Goal: Task Accomplishment & Management: Manage account settings

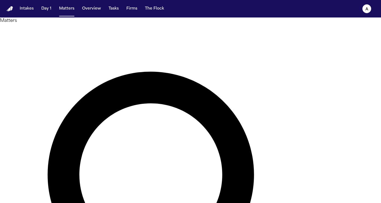
type input "*"
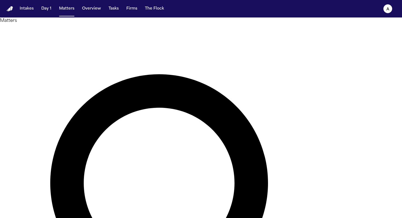
type input "******"
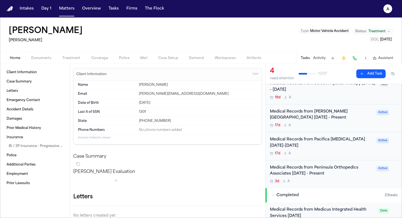
scroll to position [20, 0]
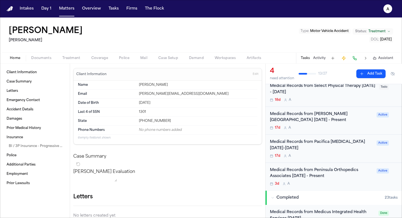
click at [198, 127] on div "17d A" at bounding box center [321, 128] width 103 height 4
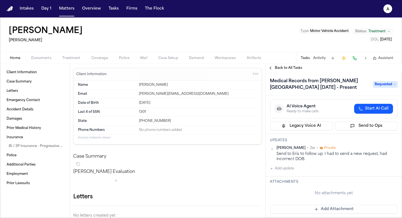
scroll to position [31, 0]
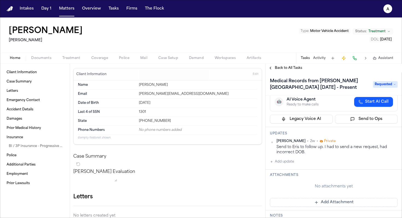
click at [198, 150] on div "Updates Michelle Landazabal • 2w • Private Send to Eris to follow up. I had to …" at bounding box center [334, 148] width 137 height 43
click at [198, 87] on h1 "Medical Records from Kunde Institute 10/27/24 - Present" at bounding box center [319, 84] width 102 height 15
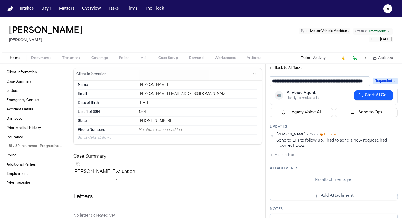
scroll to position [0, 30]
drag, startPoint x: 292, startPoint y: 82, endPoint x: 346, endPoint y: 79, distance: 53.4
click at [198, 79] on input "**********" at bounding box center [320, 81] width 100 height 9
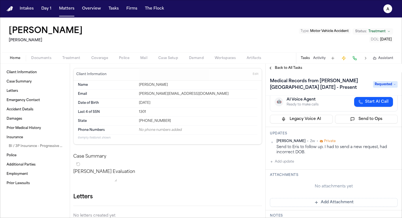
click at [198, 150] on button "Add update" at bounding box center [282, 162] width 24 height 7
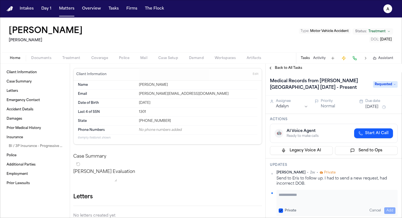
scroll to position [31, 0]
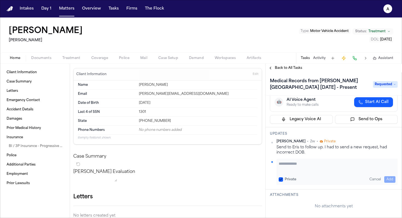
click at [198, 150] on button "Private" at bounding box center [281, 180] width 4 height 4
click at [198, 150] on textarea "Add your update" at bounding box center [337, 166] width 117 height 11
type textarea "********"
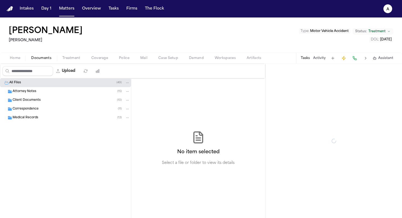
click at [46, 57] on span "Documents" at bounding box center [41, 58] width 20 height 4
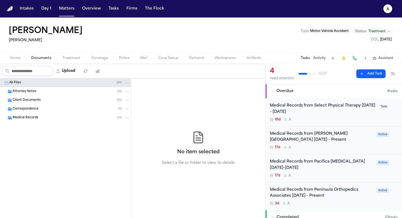
click at [47, 118] on div "Medical Records ( 13 )" at bounding box center [71, 118] width 117 height 5
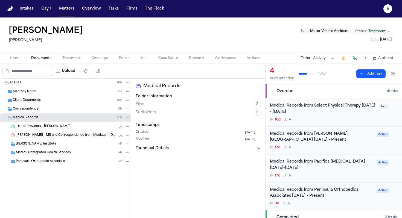
click at [63, 145] on div "Kunde Institute ( 4 )" at bounding box center [73, 144] width 114 height 5
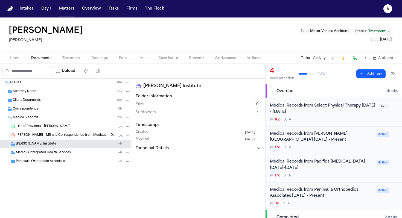
click at [63, 145] on div "Kunde Institute ( 4 )" at bounding box center [73, 144] width 114 height 5
click at [67, 150] on div "Dr. Yangdron Kalzang, DAOM ( 4 )" at bounding box center [74, 153] width 111 height 5
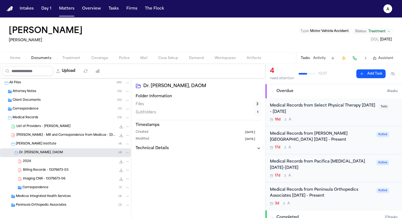
click at [67, 150] on div "Dr. Yangdron Kalzang, DAOM ( 4 )" at bounding box center [74, 153] width 111 height 5
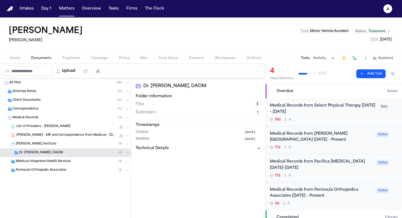
click at [67, 150] on div "Dr. Yangdron Kalzang, DAOM ( 4 )" at bounding box center [74, 153] width 111 height 5
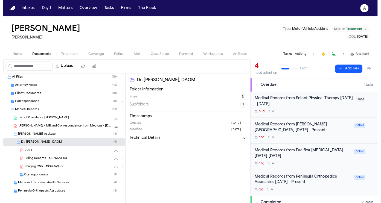
scroll to position [4, 0]
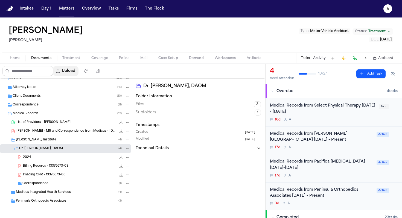
click at [74, 69] on button "Upload" at bounding box center [65, 71] width 25 height 10
select select "**********"
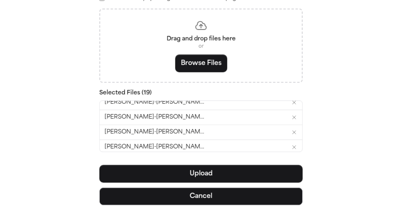
scroll to position [158, 0]
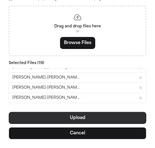
click at [85, 120] on button "Upload" at bounding box center [78, 118] width 138 height 12
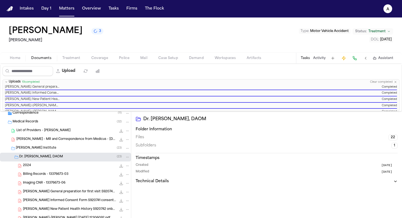
scroll to position [50, 0]
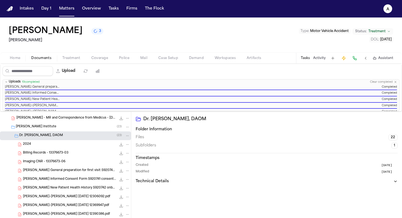
click at [71, 150] on div "Billing Records - 13376673-03 127.4 KB • PDF" at bounding box center [76, 153] width 107 height 5
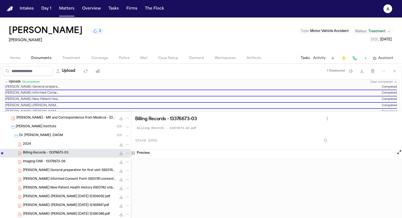
click at [15, 61] on span "button" at bounding box center [15, 61] width 17 height 1
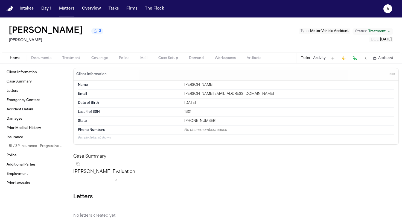
click at [198, 59] on button "Tasks" at bounding box center [305, 58] width 9 height 4
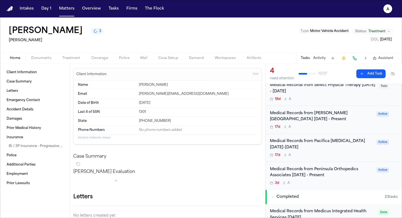
scroll to position [21, 0]
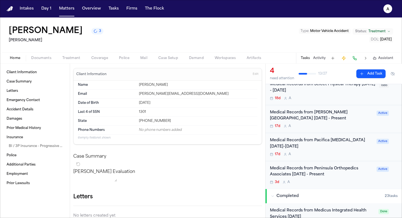
click at [198, 123] on div "Medical Records from Kunde Institute 10/27/24 - Present 17d A" at bounding box center [321, 119] width 103 height 19
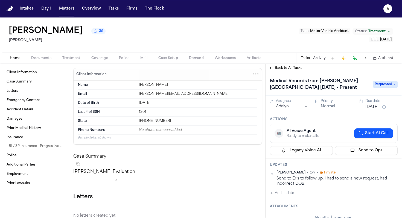
click at [198, 85] on span "Requested" at bounding box center [385, 84] width 25 height 7
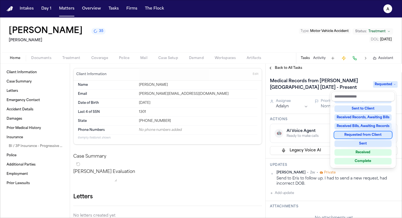
scroll to position [68, 0]
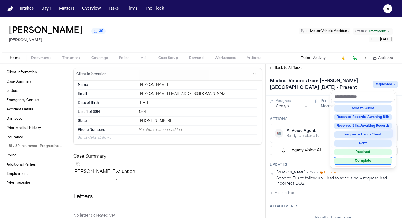
click at [198, 150] on div "Complete" at bounding box center [363, 161] width 57 height 7
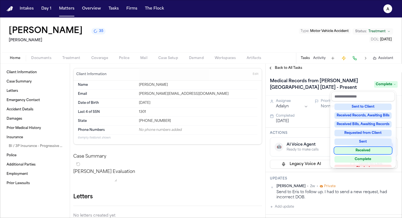
click at [198, 150] on div "Received" at bounding box center [363, 151] width 57 height 7
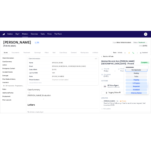
scroll to position [2, 0]
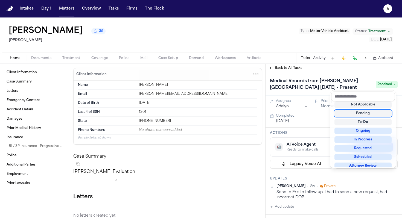
click at [198, 73] on div "Medical Records from Kunde Institute 10/27/24 - Present Received" at bounding box center [334, 84] width 137 height 23
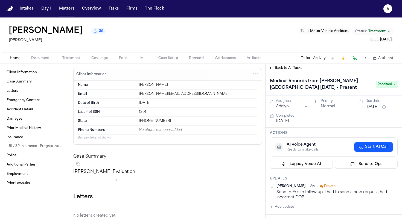
click at [198, 67] on span "Back to All Tasks" at bounding box center [288, 68] width 27 height 4
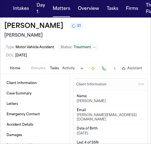
scroll to position [4, 0]
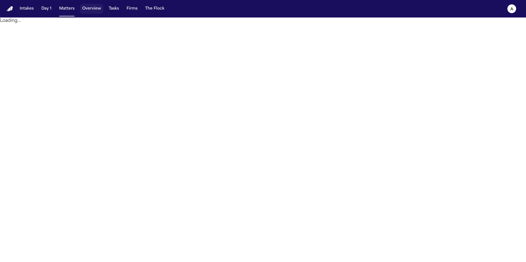
click at [94, 9] on button "Overview" at bounding box center [91, 9] width 23 height 10
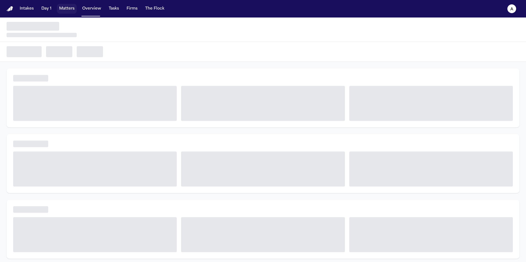
click at [71, 9] on button "Matters" at bounding box center [67, 9] width 20 height 10
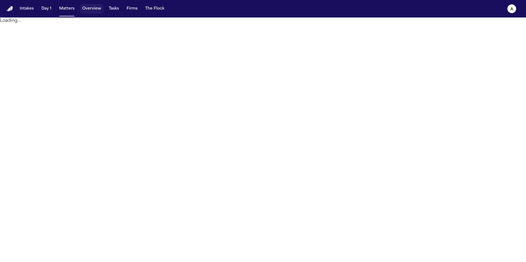
click at [93, 6] on button "Overview" at bounding box center [91, 9] width 23 height 10
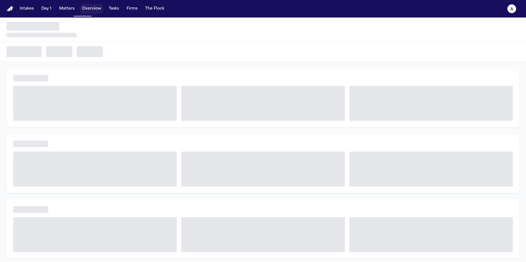
click at [69, 7] on button "Matters" at bounding box center [67, 9] width 20 height 10
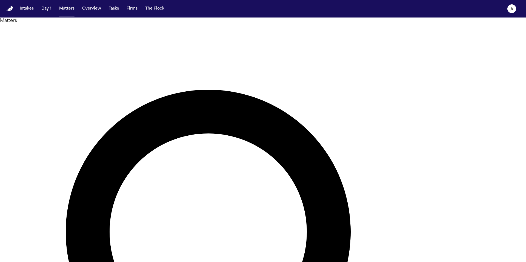
drag, startPoint x: 333, startPoint y: 35, endPoint x: 255, endPoint y: 30, distance: 78.2
type input "**********"
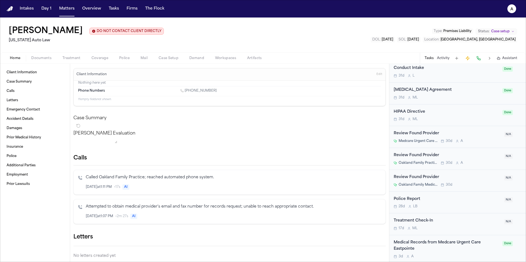
scroll to position [217, 0]
click at [459, 252] on div "Medical Records from Medcare Urgent Care Eastpointe 3d A" at bounding box center [445, 248] width 105 height 19
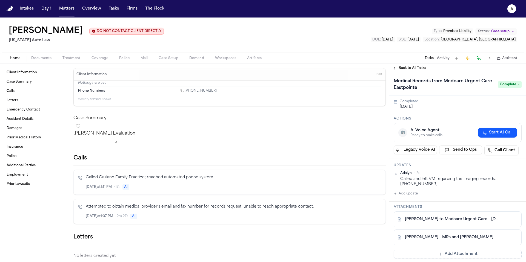
scroll to position [19, 0]
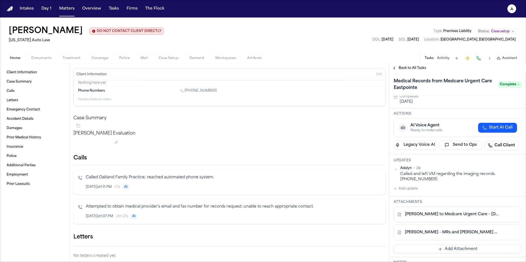
click at [471, 214] on link "S. Williams - LOR to Medcare Urgent Care - 8.7.25" at bounding box center [452, 214] width 94 height 5
click at [448, 232] on link "S. Williams - MRs and Bills Packet from Medcare - 6.28.25" at bounding box center [452, 232] width 94 height 5
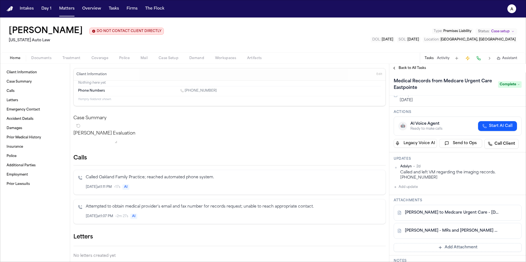
click at [409, 188] on button "Add update" at bounding box center [405, 187] width 24 height 7
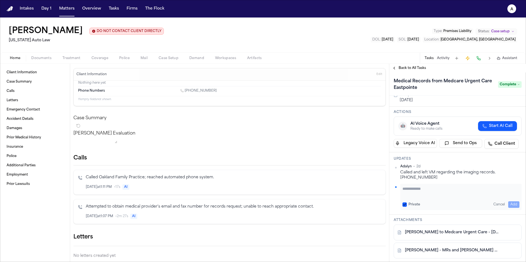
click at [415, 188] on textarea "Add your update" at bounding box center [460, 191] width 117 height 11
type textarea "**********"
click at [402, 204] on button "Private" at bounding box center [404, 205] width 4 height 4
click at [509, 204] on button "Add" at bounding box center [513, 204] width 11 height 7
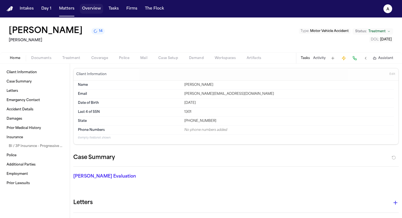
click at [91, 9] on button "Overview" at bounding box center [91, 9] width 23 height 10
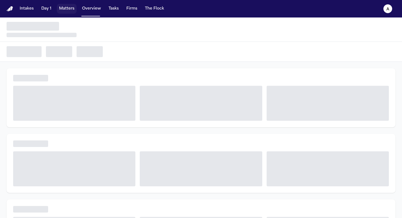
click at [71, 11] on button "Matters" at bounding box center [67, 9] width 20 height 10
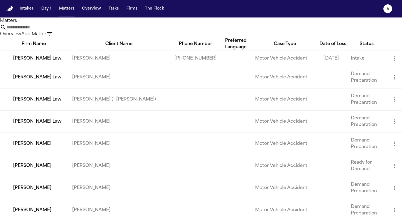
click at [155, 37] on div "Matters Overview Add Matter" at bounding box center [201, 28] width 402 height 20
click at [50, 31] on input "text" at bounding box center [29, 27] width 44 height 7
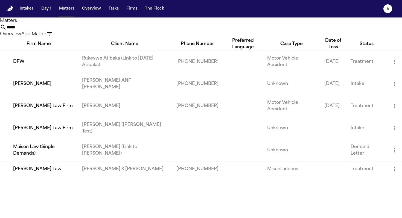
type input "*****"
click at [27, 47] on div "Firm Name" at bounding box center [39, 44] width 78 height 7
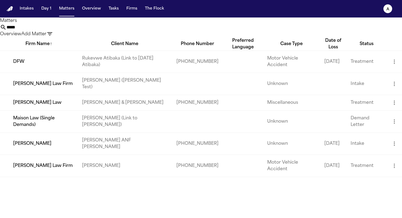
click at [40, 47] on div "Firm Name ↑" at bounding box center [39, 44] width 78 height 7
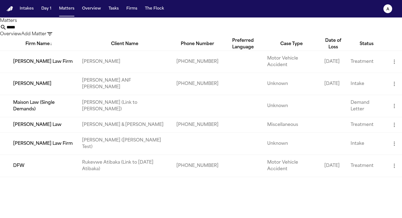
click at [39, 47] on div "Firm Name ↓" at bounding box center [39, 44] width 78 height 7
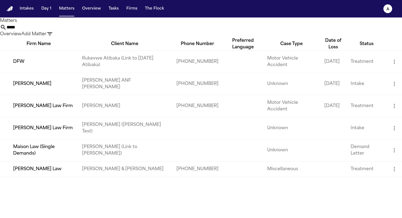
click at [38, 47] on div "Firm Name" at bounding box center [39, 44] width 78 height 7
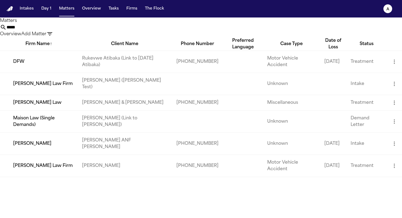
click at [38, 47] on div "Firm Name ↑" at bounding box center [39, 44] width 78 height 7
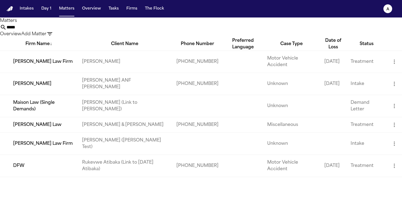
drag, startPoint x: 82, startPoint y: 48, endPoint x: 52, endPoint y: 47, distance: 30.1
click at [52, 48] on tr "Firm Name ↓ Client Name Phone Number Preferred Language Case Type Date of Loss …" at bounding box center [201, 44] width 402 height 13
click at [99, 47] on div "Client Name" at bounding box center [125, 44] width 94 height 7
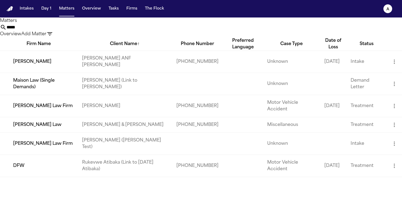
click at [99, 47] on div "Client Name ↑" at bounding box center [125, 44] width 94 height 7
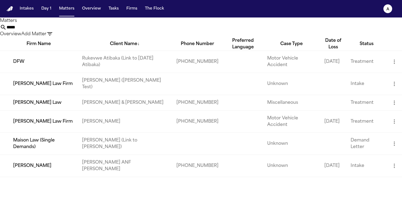
click at [99, 47] on div "Client Name ↓" at bounding box center [125, 44] width 94 height 7
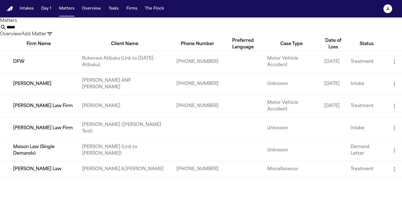
click at [91, 47] on div "Client Name" at bounding box center [125, 44] width 94 height 7
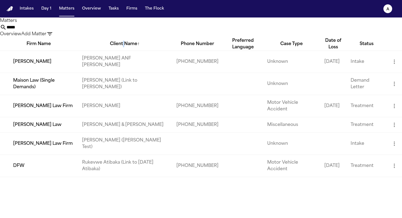
click at [92, 47] on div "Client Name ↑" at bounding box center [125, 44] width 94 height 7
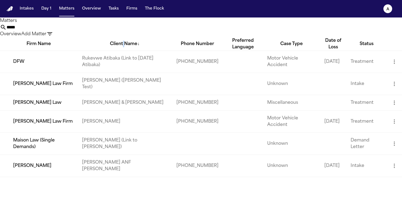
click at [21, 33] on button "Overview" at bounding box center [10, 34] width 21 height 7
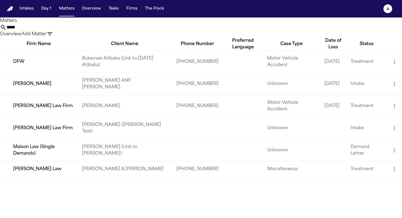
click at [131, 113] on td "[PERSON_NAME]" at bounding box center [125, 106] width 94 height 22
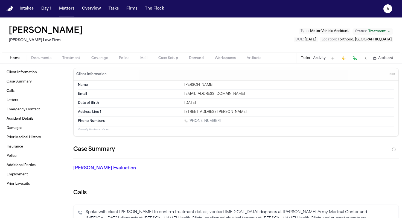
click at [155, 56] on button "Tasks" at bounding box center [305, 58] width 9 height 4
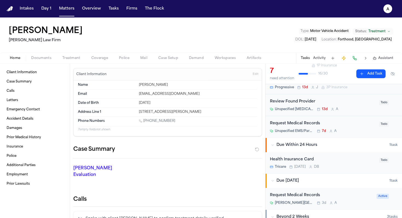
scroll to position [85, 0]
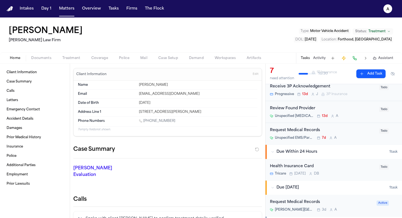
click at [155, 130] on div "Request Medical Records" at bounding box center [323, 131] width 106 height 6
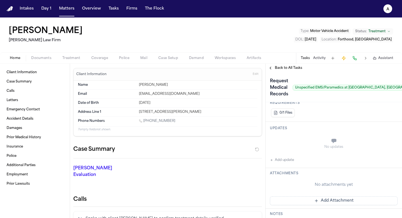
scroll to position [92, 0]
click at [155, 148] on button "Add update" at bounding box center [282, 160] width 24 height 7
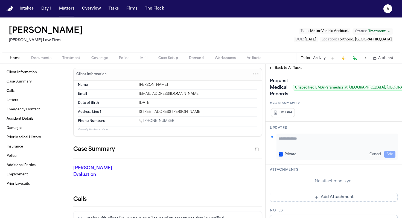
click at [155, 148] on button "Private" at bounding box center [281, 154] width 4 height 4
click at [155, 142] on textarea "Add your update" at bounding box center [337, 141] width 117 height 11
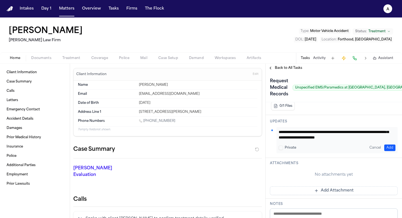
scroll to position [101, 0]
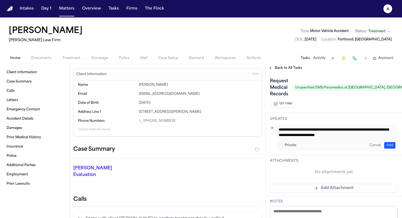
type textarea "**********"
click at [155, 141] on div "**********" at bounding box center [337, 138] width 121 height 26
click at [155, 144] on button "Add" at bounding box center [390, 145] width 11 height 7
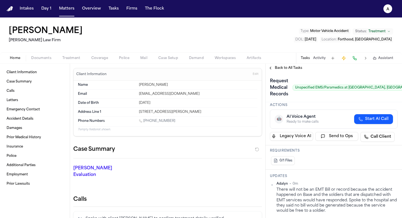
scroll to position [0, 0]
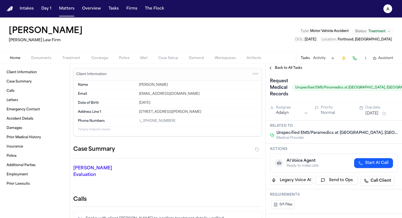
click at [155, 66] on span "Back to All Tasks" at bounding box center [288, 68] width 27 height 4
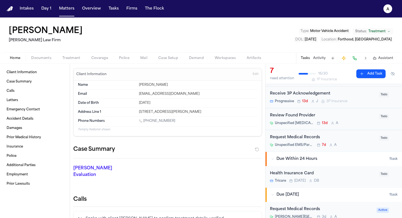
scroll to position [79, 0]
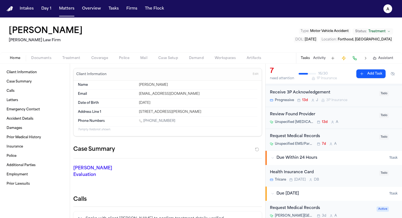
click at [155, 143] on div "Unspecified EMS/Paramedics at Legends Way, Fort Hood, TX 7d A" at bounding box center [323, 144] width 106 height 4
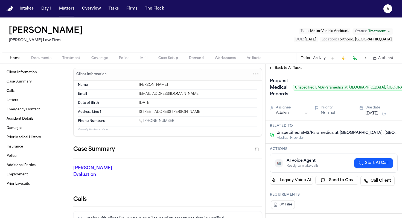
click at [155, 71] on div "Back to All Tasks" at bounding box center [334, 68] width 137 height 9
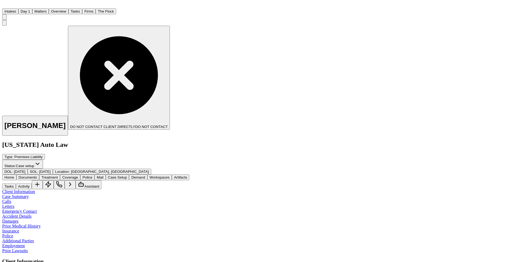
scroll to position [21, 0]
click at [49, 8] on button "Matters" at bounding box center [40, 11] width 16 height 6
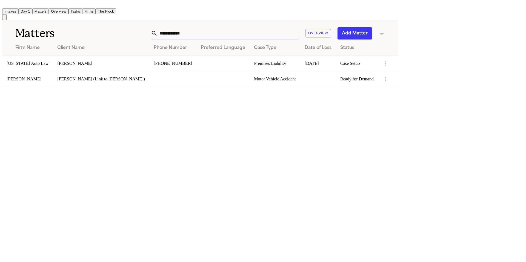
drag, startPoint x: 328, startPoint y: 30, endPoint x: 229, endPoint y: 27, distance: 98.9
click at [229, 27] on div "**********" at bounding box center [250, 33] width 267 height 12
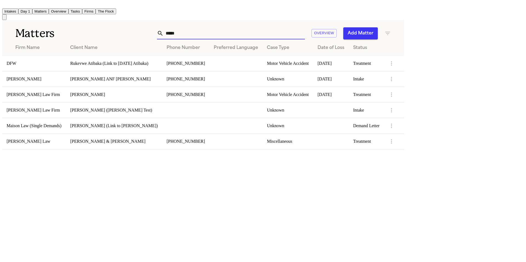
type input "*****"
click at [144, 96] on td "[PERSON_NAME]" at bounding box center [114, 95] width 96 height 16
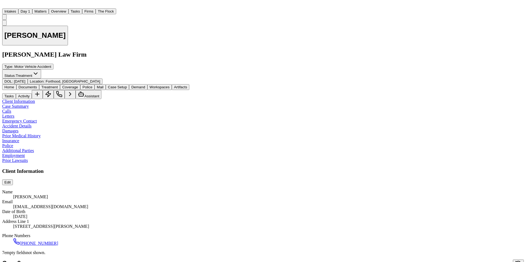
scroll to position [37, 0]
type textarea "**********"
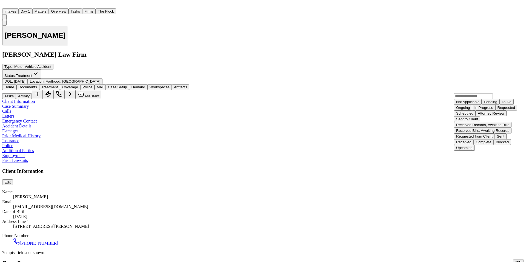
click at [497, 110] on div "Requested" at bounding box center [506, 108] width 18 height 4
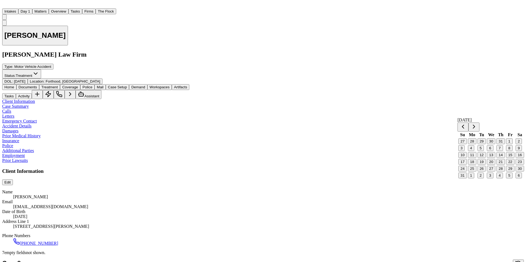
click at [501, 151] on button "7" at bounding box center [499, 148] width 6 height 6
click at [502, 158] on button "14" at bounding box center [500, 155] width 8 height 6
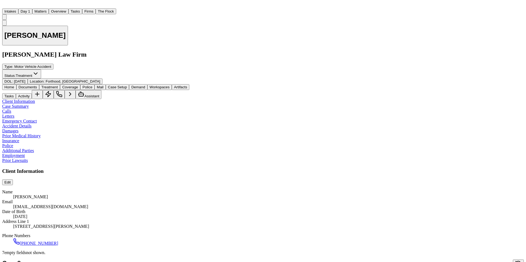
drag, startPoint x: 417, startPoint y: 88, endPoint x: 515, endPoint y: 91, distance: 97.5
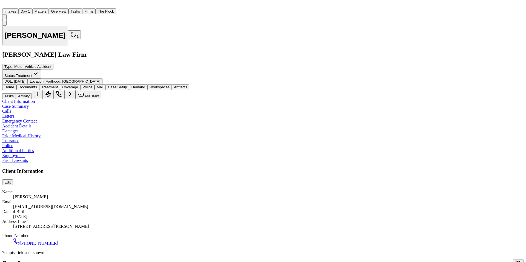
drag, startPoint x: 440, startPoint y: 88, endPoint x: 497, endPoint y: 89, distance: 57.8
copy span "EMS/Paramedics at Legends Way, Fort Hood, TX"
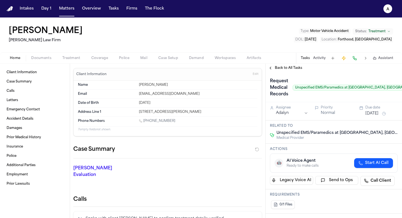
click at [289, 67] on span "Back to All Tasks" at bounding box center [288, 68] width 27 height 4
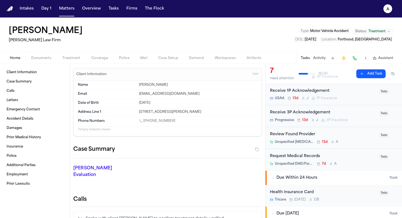
scroll to position [69, 0]
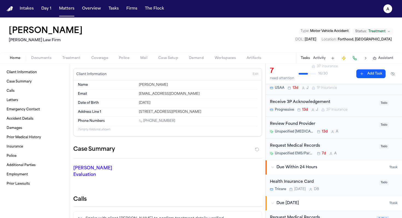
click at [382, 147] on span "Todo" at bounding box center [384, 146] width 10 height 5
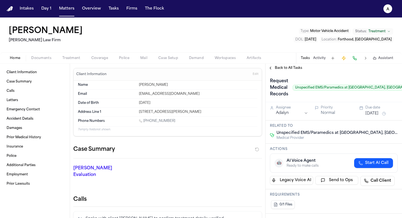
click at [387, 94] on div "Request Medical Records Unspecified EMS/Paramedics at [GEOGRAPHIC_DATA], [GEOGR…" at bounding box center [367, 88] width 194 height 22
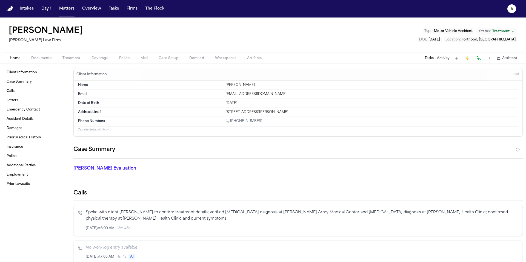
click at [402, 58] on button "Tasks" at bounding box center [428, 58] width 9 height 4
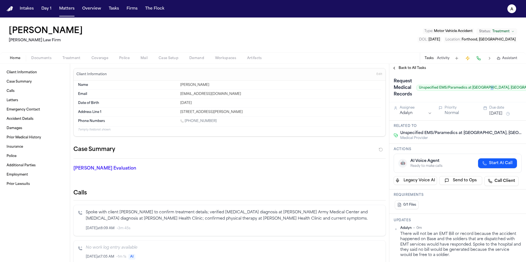
click at [402, 87] on span "Unspecified EMS/Paramedics at [GEOGRAPHIC_DATA], [GEOGRAPHIC_DATA], [GEOGRAPHIC…" at bounding box center [502, 88] width 172 height 6
click at [402, 70] on span "Back to All Tasks" at bounding box center [411, 68] width 27 height 4
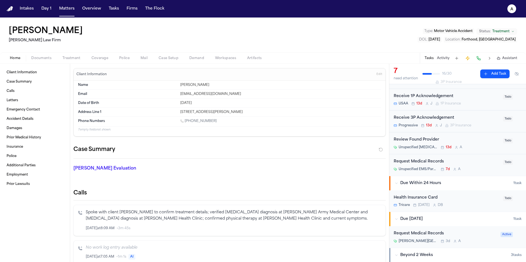
scroll to position [53, 0]
click at [402, 207] on div "Tricare Tomorrow D B" at bounding box center [446, 205] width 106 height 4
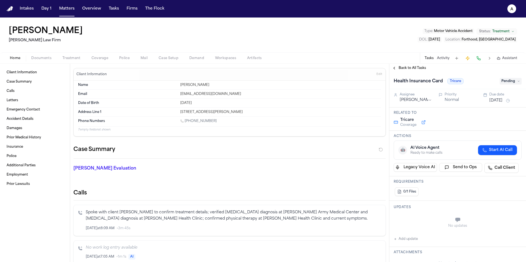
click at [402, 69] on span "Back to All Tasks" at bounding box center [411, 68] width 27 height 4
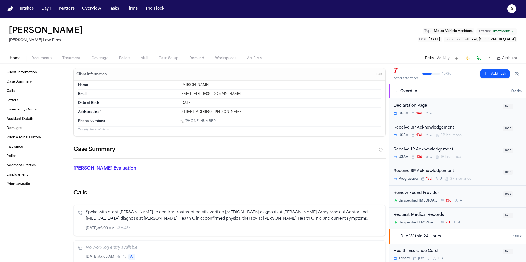
click at [402, 215] on span "Todo" at bounding box center [508, 215] width 10 height 5
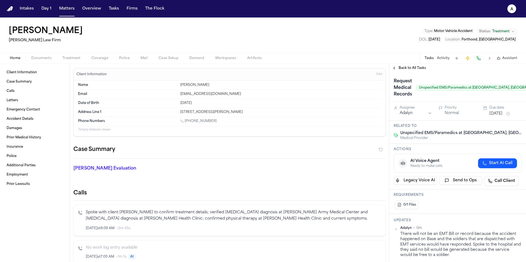
click at [402, 88] on span "Unspecified EMS/Paramedics at Legends Way, Fort Hood, TX" at bounding box center [502, 88] width 172 height 6
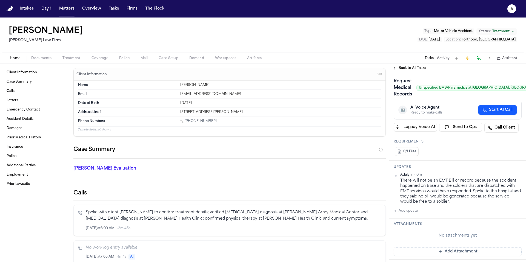
scroll to position [54, 0]
click at [402, 69] on span "Back to All Tasks" at bounding box center [411, 68] width 27 height 4
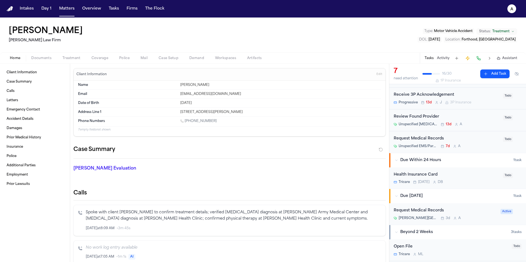
scroll to position [85, 0]
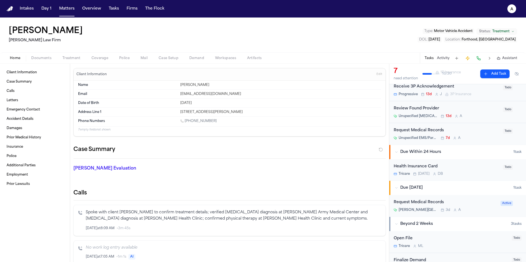
click at [402, 209] on div "Carl R. Darnall Army Medical Center 3d A" at bounding box center [444, 210] width 103 height 4
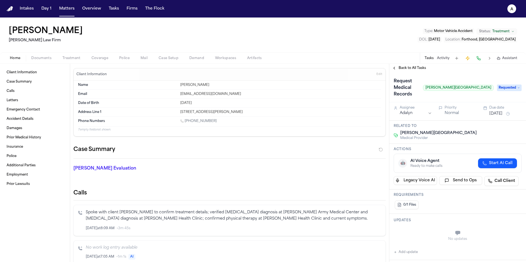
click at [402, 67] on span "Back to All Tasks" at bounding box center [411, 68] width 27 height 4
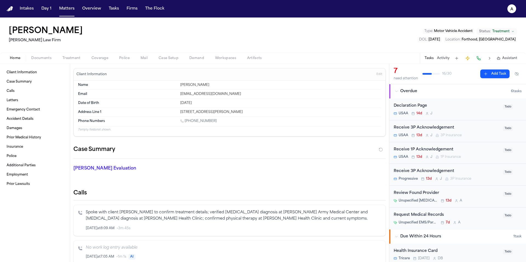
click at [402, 200] on div "Unspecified Neurologist 13d A" at bounding box center [446, 201] width 106 height 4
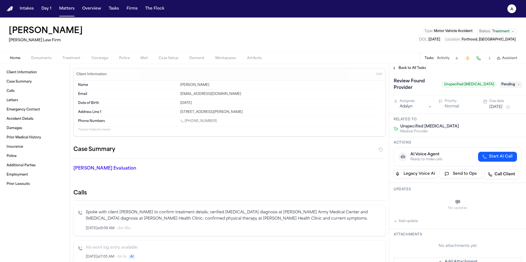
click at [402, 83] on span "Pending" at bounding box center [510, 84] width 22 height 7
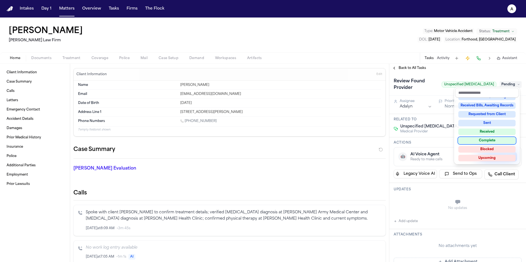
click at [402, 139] on div "Complete" at bounding box center [486, 140] width 57 height 7
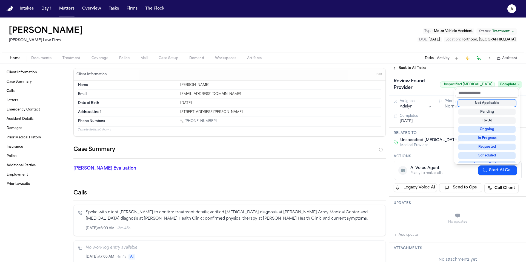
click at [402, 104] on div "Not Applicable" at bounding box center [486, 103] width 57 height 7
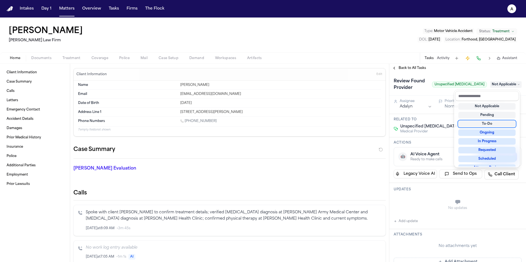
click at [402, 125] on div "To-Do" at bounding box center [486, 124] width 57 height 7
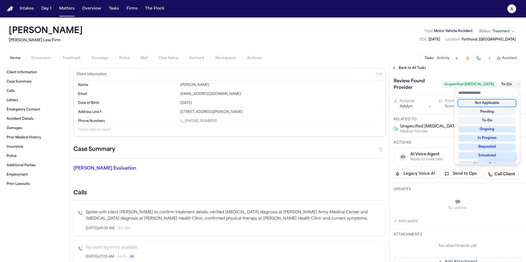
click at [402, 97] on div "**********" at bounding box center [457, 168] width 137 height 190
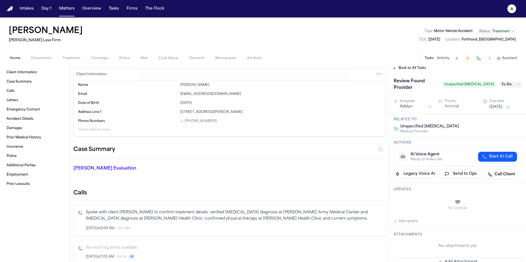
click at [402, 97] on html "Intakes Day 1 Matters Overview Tasks Firms The Flock A Christopher Ruest Ruy Mi…" at bounding box center [263, 131] width 526 height 262
click at [402, 66] on span "Back to All Tasks" at bounding box center [411, 68] width 27 height 4
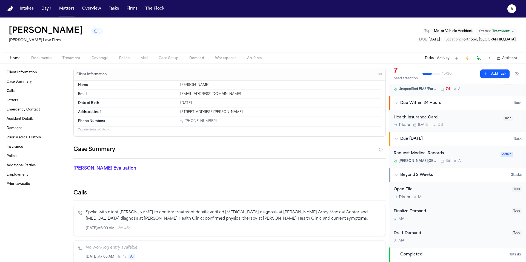
scroll to position [134, 0]
click at [402, 58] on button at bounding box center [457, 58] width 8 height 8
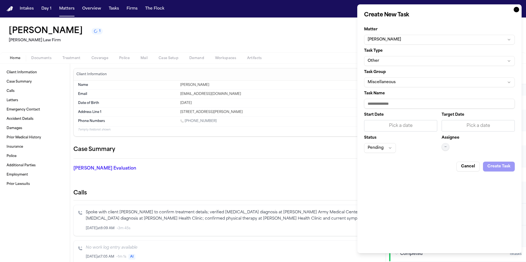
click at [399, 103] on input "Task Name" at bounding box center [439, 104] width 151 height 10
click at [402, 104] on input "**********" at bounding box center [439, 104] width 151 height 10
drag, startPoint x: 422, startPoint y: 104, endPoint x: 404, endPoint y: 103, distance: 18.9
click at [402, 103] on input "**********" at bounding box center [439, 104] width 151 height 10
paste input "**********"
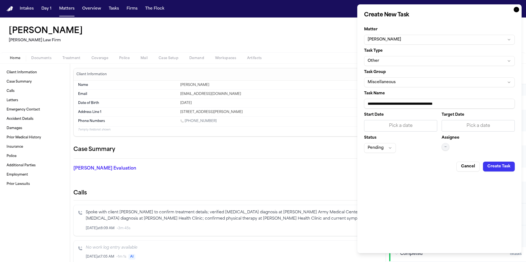
type input "**********"
click at [402, 123] on div "Pick a date" at bounding box center [400, 126] width 66 height 7
click at [381, 183] on button "11" at bounding box center [380, 183] width 9 height 9
click at [402, 126] on div "Pick a date" at bounding box center [478, 126] width 66 height 7
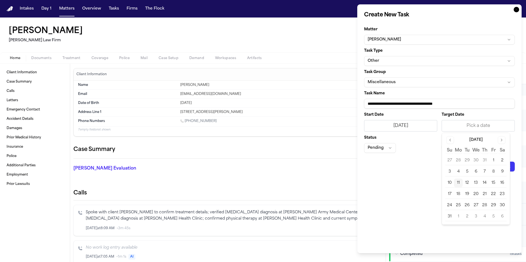
click at [402, 183] on button "11" at bounding box center [458, 183] width 9 height 9
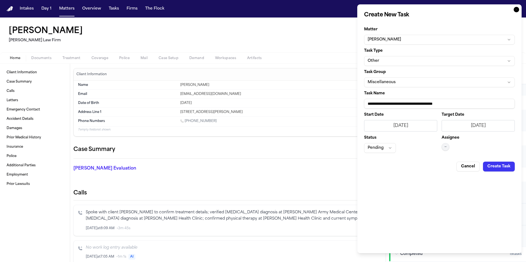
click at [402, 145] on span "—" at bounding box center [445, 147] width 2 height 4
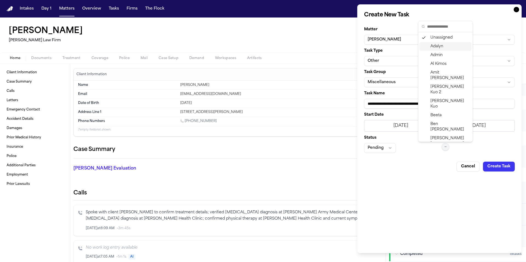
click at [402, 47] on span "Adalyn" at bounding box center [436, 46] width 13 height 5
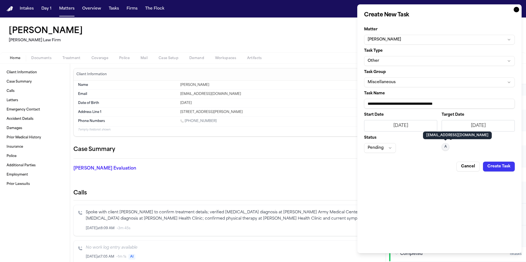
click at [389, 149] on button "Pending" at bounding box center [380, 148] width 32 height 10
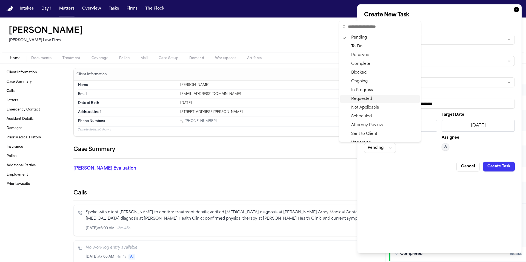
click at [383, 96] on div "Requested" at bounding box center [379, 99] width 79 height 9
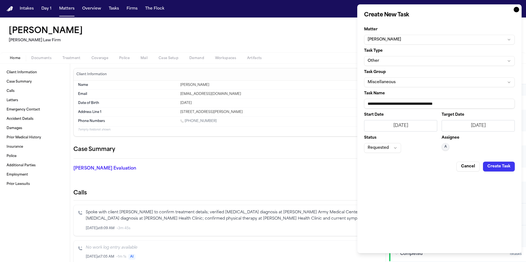
click at [402, 166] on button "Create Task" at bounding box center [499, 167] width 32 height 10
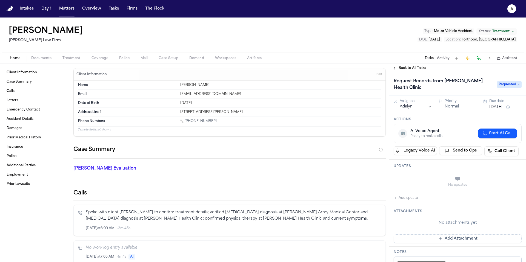
click at [402, 108] on button "Aug 11, 2025" at bounding box center [495, 107] width 13 height 5
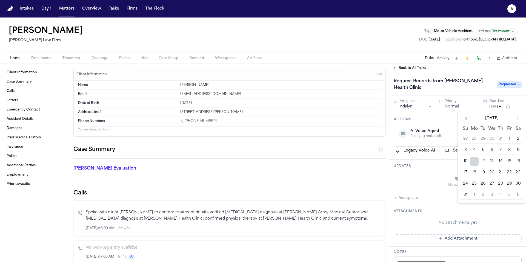
click at [402, 162] on button "14" at bounding box center [500, 161] width 9 height 9
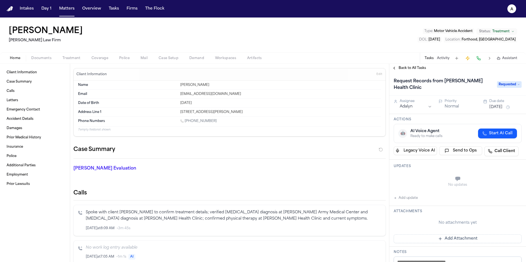
click at [402, 183] on div "No updates" at bounding box center [457, 185] width 128 height 4
click at [402, 68] on span "Back to All Tasks" at bounding box center [411, 68] width 27 height 4
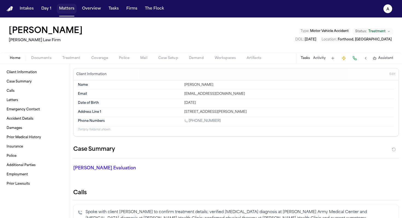
click at [72, 10] on button "Matters" at bounding box center [67, 9] width 20 height 10
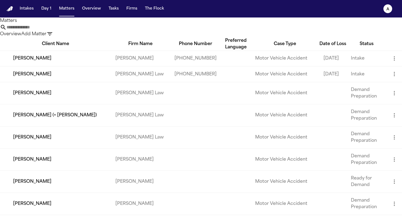
drag, startPoint x: 225, startPoint y: 33, endPoint x: 126, endPoint y: 32, distance: 98.6
click at [126, 32] on div "Overview Add Matter" at bounding box center [201, 30] width 402 height 13
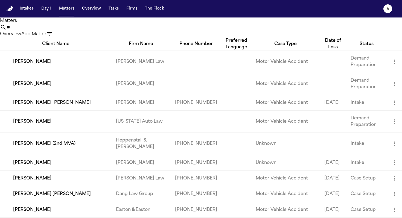
type input "*"
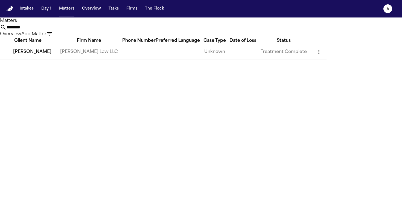
type input "********"
click at [56, 60] on td "[PERSON_NAME]" at bounding box center [28, 52] width 56 height 16
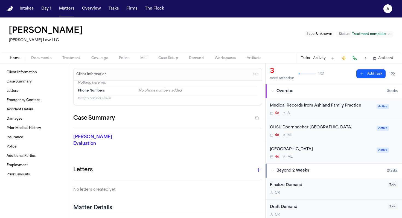
click at [356, 136] on div "4d M L" at bounding box center [321, 135] width 103 height 4
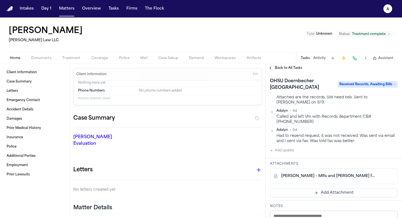
scroll to position [83, 0]
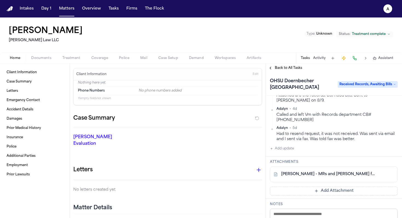
click at [348, 175] on link "M. Breswick - MRs and Bills from OHSU - 4.30.25 to 8.25" at bounding box center [328, 174] width 94 height 5
click at [373, 85] on span "Received Records, Awaiting Bills" at bounding box center [368, 84] width 60 height 7
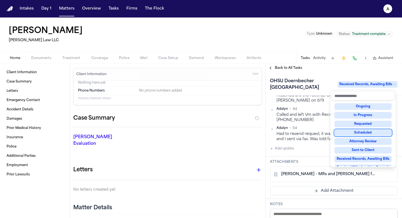
scroll to position [85, 0]
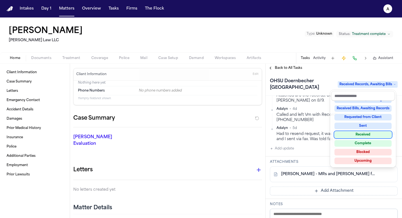
click at [375, 136] on div "Received" at bounding box center [363, 135] width 57 height 7
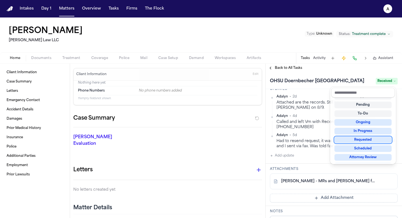
scroll to position [97, 0]
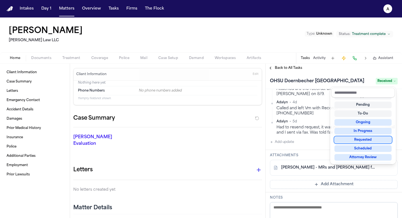
click at [321, 157] on div "OHSU Doernbecher Children's Hospital Received Assignee Michelle Landazabal Prio…" at bounding box center [334, 146] width 137 height 146
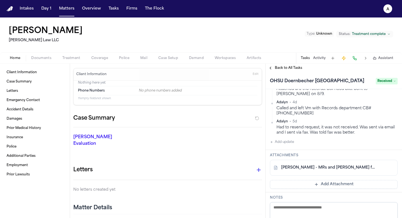
click at [329, 151] on div "Attachments M. Breswick - MRs and Bills from OHSU - 4.30.25 to 8.25 Add Attachm…" at bounding box center [334, 171] width 137 height 42
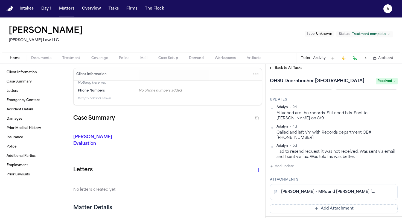
scroll to position [66, 0]
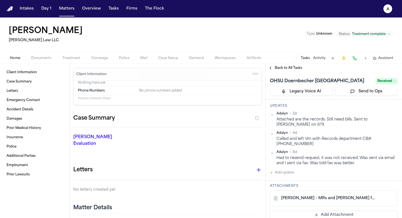
click at [71, 10] on button "Matters" at bounding box center [67, 9] width 20 height 10
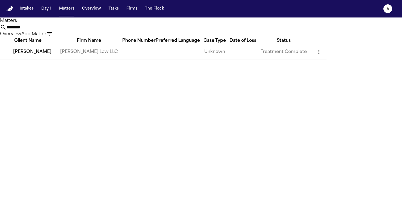
drag, startPoint x: 203, startPoint y: 32, endPoint x: 147, endPoint y: 30, distance: 55.3
click at [147, 30] on div "******** Overview Add Matter" at bounding box center [201, 30] width 402 height 13
type input "**********"
click at [87, 60] on td "[PERSON_NAME] Law LLC" at bounding box center [89, 52] width 67 height 16
click at [230, 60] on td "Unknown" at bounding box center [215, 52] width 30 height 16
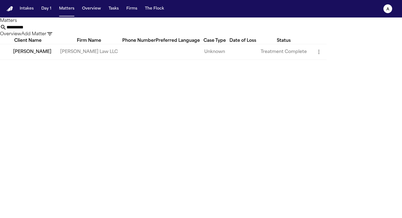
click at [81, 59] on td "[PERSON_NAME] Law LLC" at bounding box center [89, 52] width 67 height 16
click at [34, 60] on td "[PERSON_NAME]" at bounding box center [28, 52] width 56 height 16
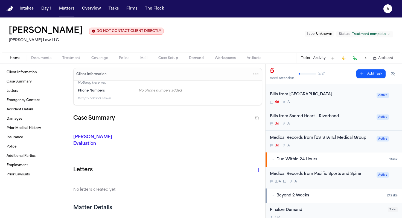
scroll to position [34, 0]
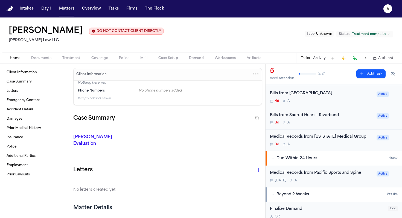
click at [345, 184] on div "Medical Records from Pacific Sports and Spine Tomorrow A Active" at bounding box center [334, 177] width 137 height 22
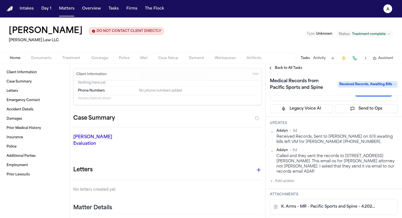
scroll to position [78, 0]
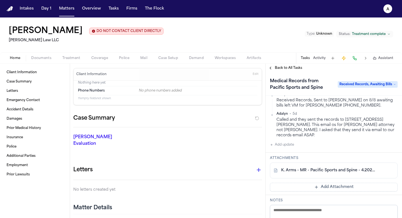
click at [358, 172] on link "K. Arms - MR - Pacific Sports and Spine - 4.2023 to 6.2023" at bounding box center [328, 170] width 94 height 5
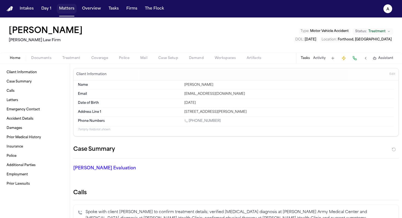
click at [70, 8] on button "Matters" at bounding box center [67, 9] width 20 height 10
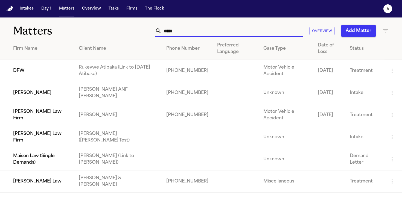
drag, startPoint x: 189, startPoint y: 31, endPoint x: 122, endPoint y: 28, distance: 66.9
click at [122, 28] on div "***** Overview Add Matter" at bounding box center [253, 31] width 272 height 12
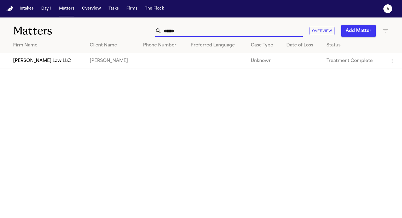
type input "******"
click at [110, 68] on td "[PERSON_NAME]" at bounding box center [111, 61] width 53 height 16
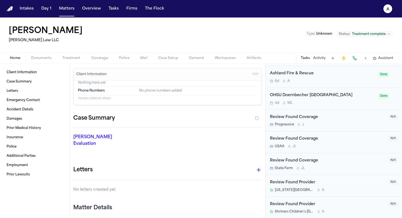
scroll to position [264, 0]
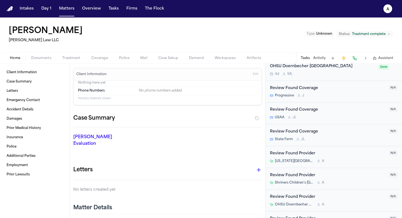
click at [198, 74] on div "4d M L" at bounding box center [322, 74] width 105 height 4
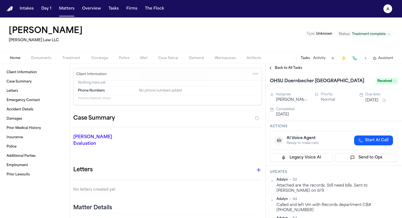
click at [198, 100] on html "Intakes Day 1 Matters Overview Tasks Firms The Flock A Micah Breswick Morse Law…" at bounding box center [201, 109] width 402 height 218
click at [198, 102] on button "Aug 7, 2025" at bounding box center [372, 100] width 13 height 5
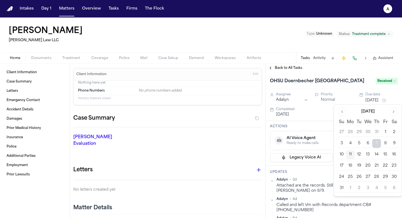
click at [198, 150] on button "11" at bounding box center [350, 155] width 9 height 9
click at [198, 121] on div "Assignee Adalyn Priority Normal Due date Aug 7, 2025 Completed Aug 11, 2025" at bounding box center [334, 105] width 137 height 32
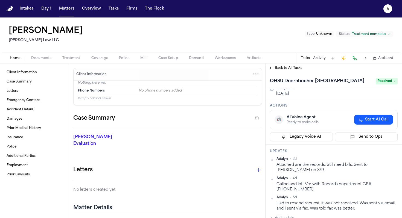
scroll to position [22, 0]
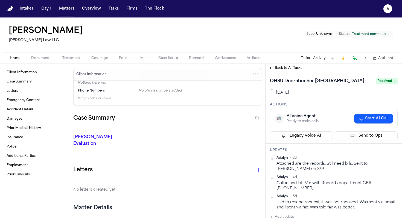
click at [198, 150] on h3 "Updates" at bounding box center [334, 150] width 128 height 4
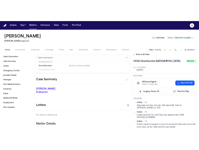
scroll to position [0, 0]
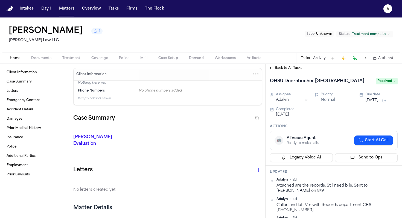
click at [198, 99] on button "Aug 11, 2025" at bounding box center [372, 100] width 13 height 5
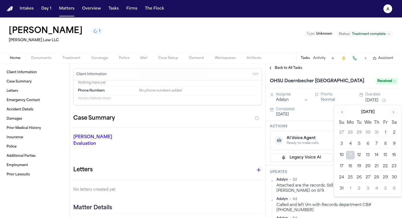
click at [198, 147] on button "8" at bounding box center [385, 144] width 9 height 9
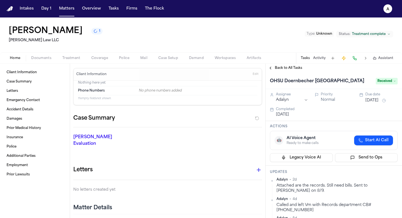
click at [198, 150] on div "Attached are the records. Still need bills. Sent to Elizabeth on 8/9." at bounding box center [337, 188] width 121 height 11
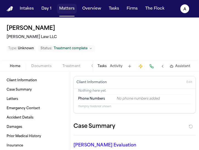
click at [68, 13] on button "Matters" at bounding box center [67, 9] width 20 height 10
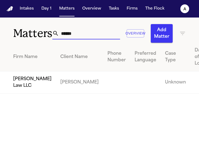
drag, startPoint x: 85, startPoint y: 33, endPoint x: 31, endPoint y: 32, distance: 53.7
click at [31, 32] on div "Matters ****** Overview Add Matter" at bounding box center [99, 30] width 199 height 25
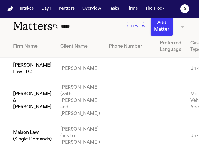
scroll to position [11, 0]
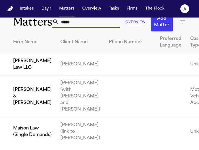
type input "*****"
click at [76, 76] on td "[PERSON_NAME]" at bounding box center [80, 64] width 48 height 22
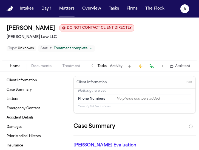
click at [103, 68] on button "Tasks" at bounding box center [101, 66] width 9 height 4
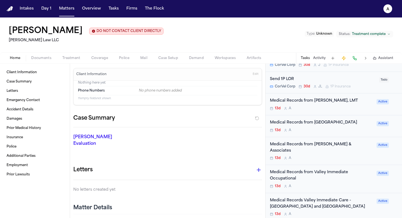
scroll to position [160, 0]
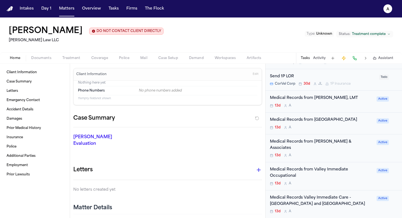
click at [198, 150] on div "Medical Records from Barnes & Associates 13d A" at bounding box center [321, 148] width 103 height 19
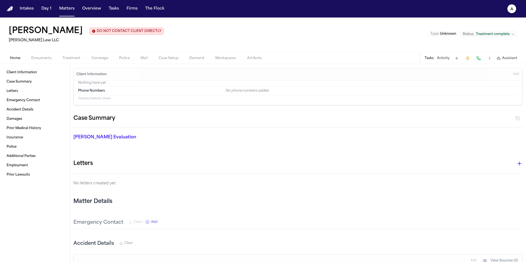
click at [198, 59] on button "Tasks" at bounding box center [428, 58] width 9 height 4
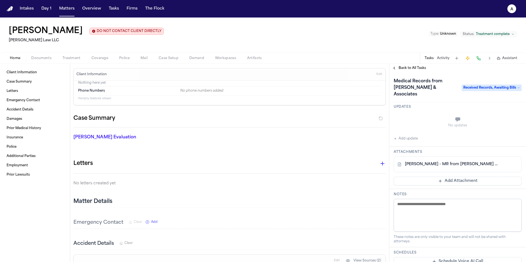
scroll to position [67, 0]
click at [198, 150] on div "N. Ptacek - MR from Barnes & Associates - 1.7.25" at bounding box center [457, 163] width 128 height 16
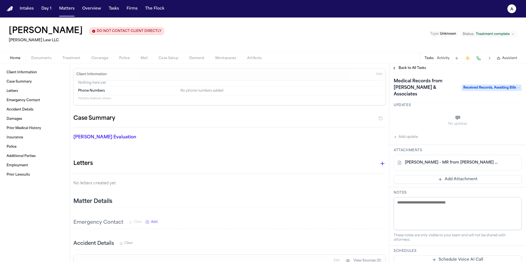
click at [198, 150] on div "N. Ptacek - MR from Barnes & Associates - 1.7.25" at bounding box center [457, 163] width 128 height 16
click at [198, 150] on link "N. Ptacek - MR from Barnes & Associates - 1.7.25" at bounding box center [452, 162] width 94 height 5
click at [198, 150] on button at bounding box center [513, 163] width 9 height 9
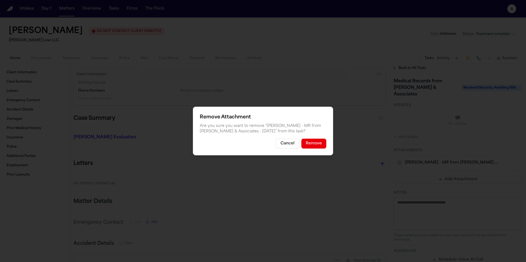
click at [198, 142] on button "Remove" at bounding box center [313, 144] width 25 height 10
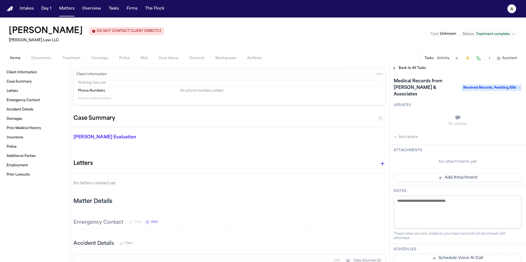
click at [198, 150] on button "Add Attachment" at bounding box center [457, 178] width 128 height 9
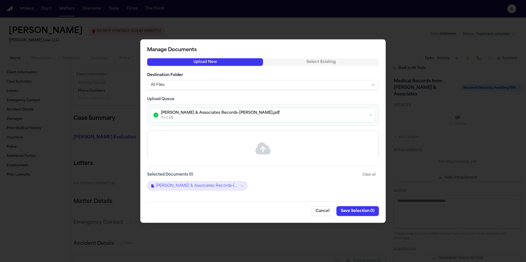
click at [198, 150] on button "Save Selection ( 1 )" at bounding box center [357, 211] width 42 height 10
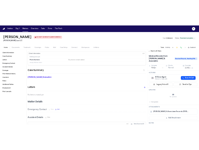
scroll to position [0, 0]
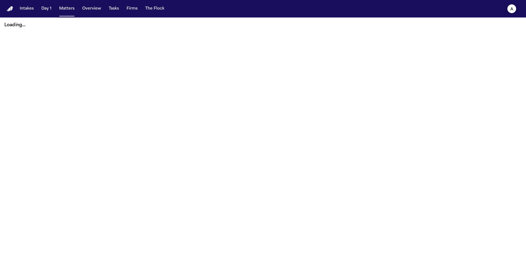
click at [512, 14] on button "A" at bounding box center [511, 9] width 15 height 12
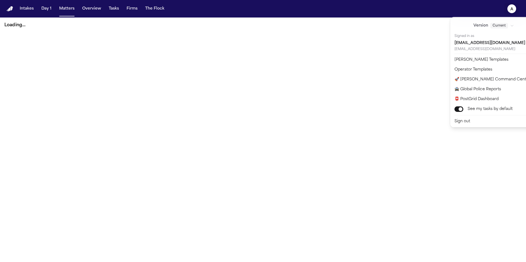
click at [427, 67] on div "Intakes Day 1 Matters Overview Tasks Firms The Flock A Loading..." at bounding box center [263, 131] width 526 height 262
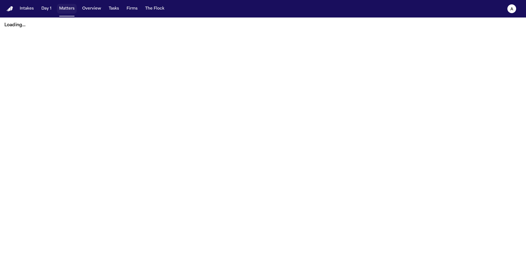
click at [65, 10] on button "Matters" at bounding box center [67, 9] width 20 height 10
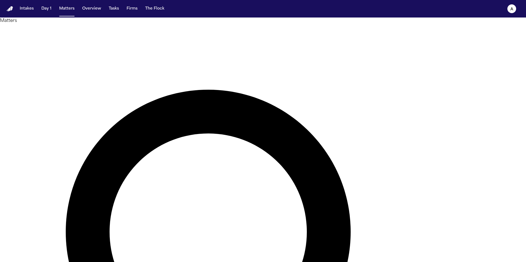
type input "******"
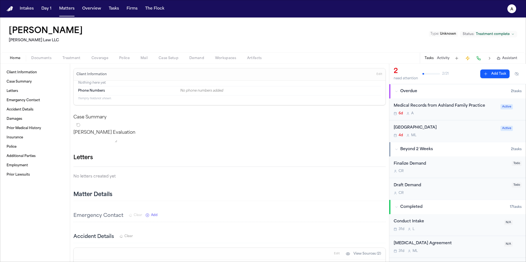
click at [475, 114] on div "6d A" at bounding box center [444, 113] width 103 height 4
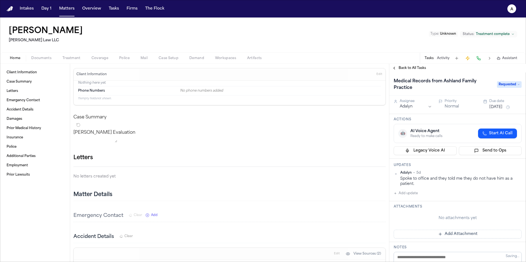
click at [476, 85] on h1 "Medical Records from Ashland Family Practice" at bounding box center [442, 84] width 102 height 15
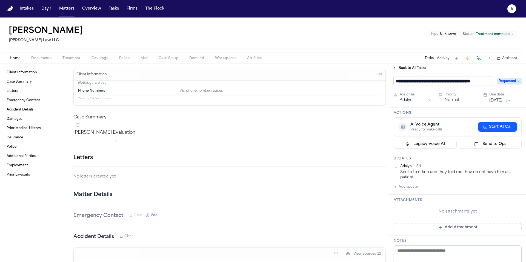
scroll to position [0, 8]
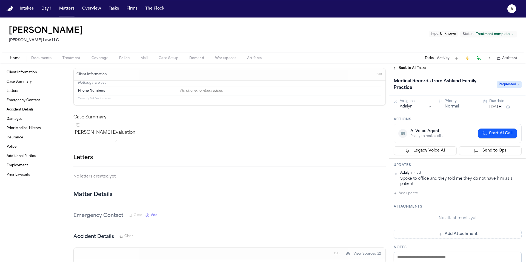
click at [422, 190] on div "Adalyn • 5d Spoke to office and they told me they do not have him as a patient.…" at bounding box center [457, 184] width 128 height 26
click at [415, 195] on button "Add update" at bounding box center [405, 193] width 24 height 7
paste textarea "**********"
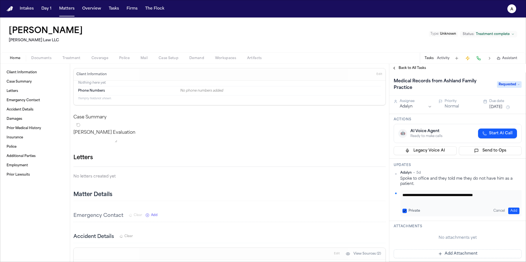
type textarea "**********"
click at [405, 210] on button "Private" at bounding box center [404, 211] width 4 height 4
click at [511, 210] on button "Add" at bounding box center [513, 211] width 11 height 7
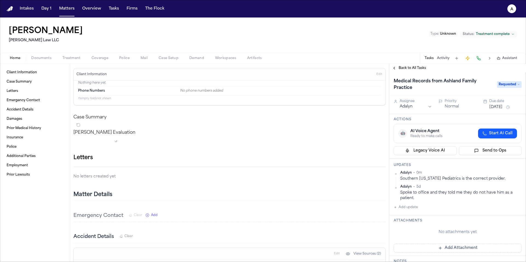
click at [515, 172] on html "Intakes Day 1 Matters Overview Tasks Firms The Flock A Micah Breswick Morse Law…" at bounding box center [263, 131] width 526 height 262
click at [494, 181] on div "Edit" at bounding box center [499, 182] width 32 height 8
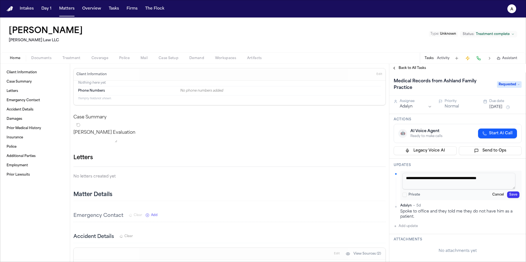
click at [488, 184] on textarea "**********" at bounding box center [458, 181] width 113 height 16
click at [428, 183] on textarea "**********" at bounding box center [458, 181] width 113 height 16
click at [449, 187] on textarea "**********" at bounding box center [458, 181] width 113 height 16
type textarea "**********"
click at [509, 194] on button "Save" at bounding box center [513, 195] width 12 height 7
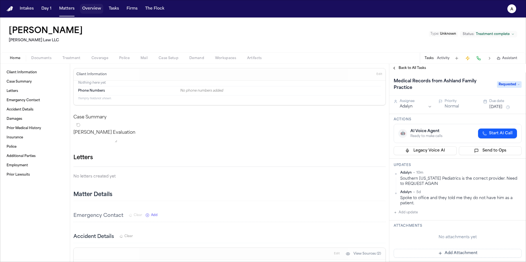
click at [93, 13] on button "Overview" at bounding box center [91, 9] width 23 height 10
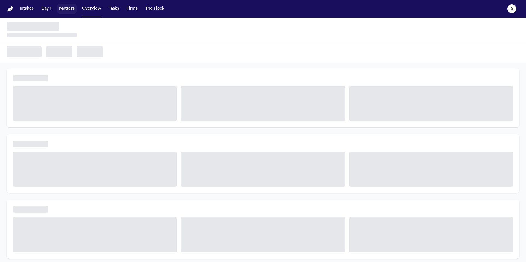
click at [70, 8] on button "Matters" at bounding box center [67, 9] width 20 height 10
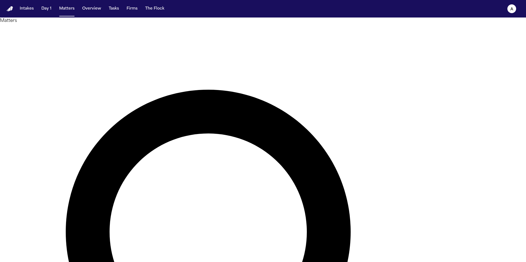
drag, startPoint x: 331, startPoint y: 33, endPoint x: 235, endPoint y: 32, distance: 96.4
type input "****"
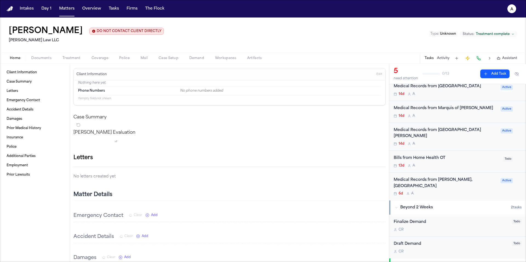
scroll to position [20, 0]
click at [472, 169] on div "Bills from Home Health OT 13d A Todo" at bounding box center [457, 161] width 137 height 22
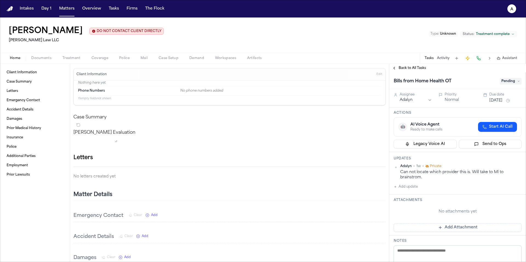
click at [417, 187] on button "Add update" at bounding box center [405, 187] width 24 height 7
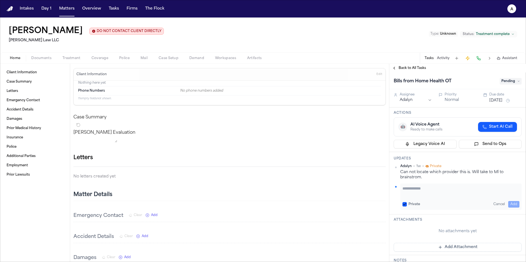
paste textarea "**********"
click at [411, 188] on textarea "**********" at bounding box center [458, 191] width 113 height 11
type textarea "**********"
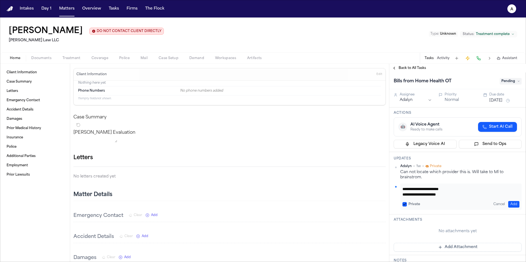
click at [408, 186] on div "**********" at bounding box center [460, 197] width 121 height 26
click at [405, 203] on button "Private" at bounding box center [404, 204] width 4 height 4
click at [508, 204] on button "Add" at bounding box center [513, 204] width 11 height 7
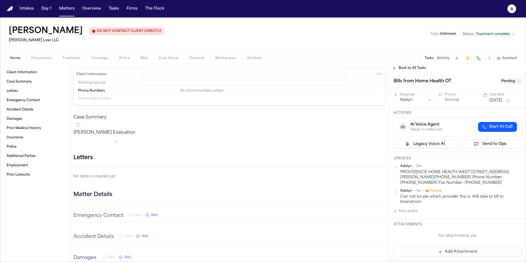
click at [452, 188] on div "Adalyn • 0m PROVIDENCE HOME HEALTH WEST 6410 NE Halsey St PORTLAND OR 97213-474…" at bounding box center [457, 184] width 128 height 41
click at [463, 188] on div "Adalyn • 0m PROVIDENCE HOME HEALTH WEST 6410 NE Halsey St PORTLAND OR 97213-474…" at bounding box center [457, 184] width 128 height 41
drag, startPoint x: 400, startPoint y: 172, endPoint x: 451, endPoint y: 178, distance: 51.5
click at [452, 179] on div "PROVIDENCE HOME HEALTH WEST 6410 NE Halsey St PORTLAND OR 97213-4742 Phone Numb…" at bounding box center [460, 178] width 121 height 16
click at [469, 174] on div "PROVIDENCE HOME HEALTH WEST 6410 NE Halsey St PORTLAND OR 97213-4742 Phone Numb…" at bounding box center [460, 178] width 121 height 16
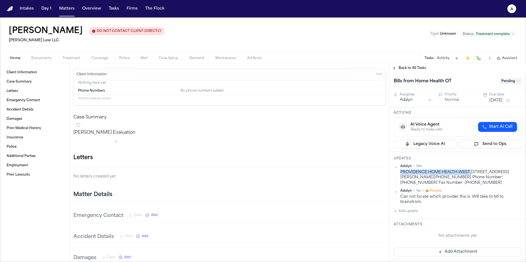
drag, startPoint x: 400, startPoint y: 172, endPoint x: 472, endPoint y: 171, distance: 71.5
click at [472, 171] on div "PROVIDENCE HOME HEALTH WEST 6410 NE Halsey St PORTLAND OR 97213-4742 Phone Numb…" at bounding box center [460, 178] width 121 height 16
copy div "PROVIDENCE HOME HEALTH WEST"
click at [100, 6] on button "Overview" at bounding box center [91, 9] width 23 height 10
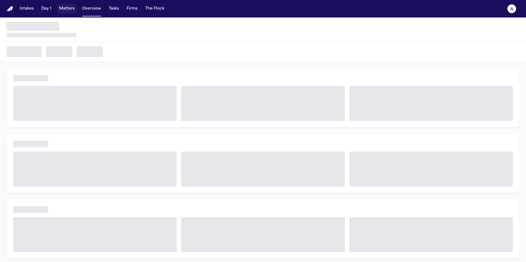
click at [68, 7] on button "Matters" at bounding box center [67, 9] width 20 height 10
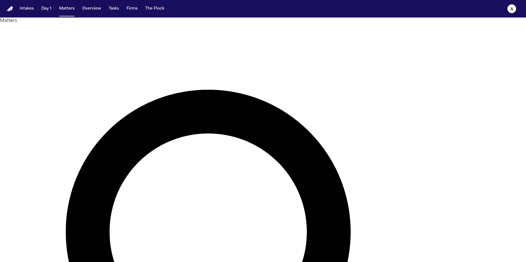
drag, startPoint x: 326, startPoint y: 35, endPoint x: 258, endPoint y: 29, distance: 68.2
type input "*"
type input "*******"
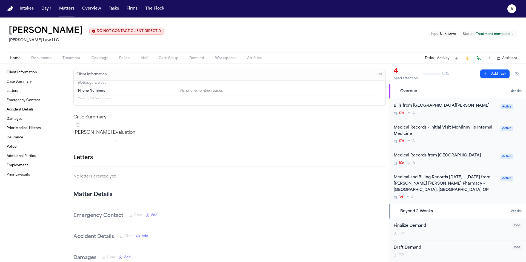
click at [464, 137] on div "Medical Records - Initial Visit McMinnville Internal Medicine" at bounding box center [444, 131] width 103 height 13
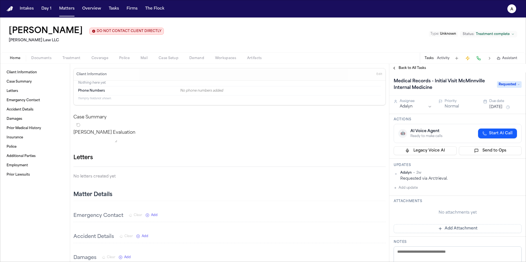
click at [422, 70] on span "Back to All Tasks" at bounding box center [411, 68] width 27 height 4
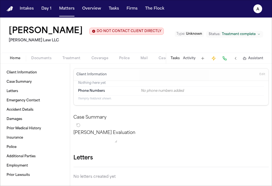
click at [177, 59] on button "Tasks" at bounding box center [175, 58] width 9 height 4
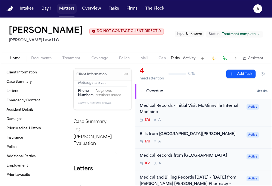
click at [63, 8] on button "Matters" at bounding box center [67, 9] width 20 height 10
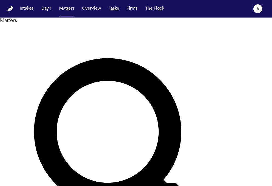
drag, startPoint x: 108, startPoint y: 34, endPoint x: 79, endPoint y: 34, distance: 29.3
type input "*****"
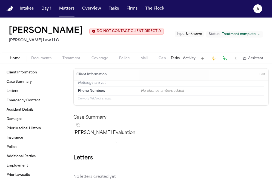
click at [173, 57] on button "Tasks" at bounding box center [175, 58] width 9 height 4
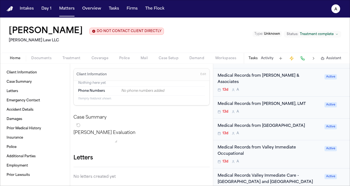
scroll to position [186, 0]
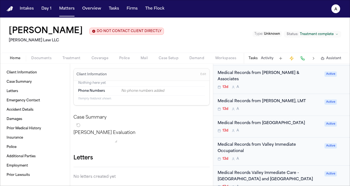
click at [277, 87] on div "Medical Records from Barnes & Associates 13d A Active" at bounding box center [281, 80] width 137 height 28
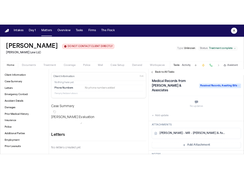
scroll to position [80, 0]
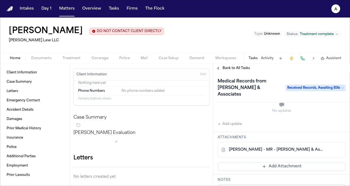
click at [274, 147] on link "N. Ptacek - MR - Barnes & Associates - 1.7.25" at bounding box center [276, 149] width 94 height 5
click at [267, 162] on button "Add Attachment" at bounding box center [281, 166] width 128 height 9
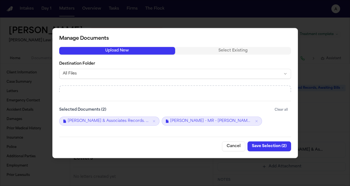
click at [275, 148] on button "Save Selection ( 2 )" at bounding box center [269, 146] width 44 height 10
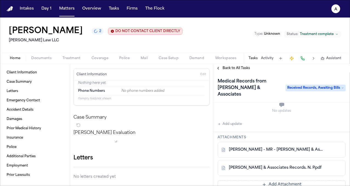
click at [298, 180] on button "Add Attachment" at bounding box center [281, 184] width 128 height 9
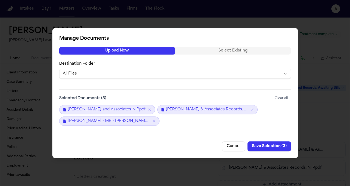
click at [284, 147] on button "Save Selection ( 3 )" at bounding box center [269, 146] width 44 height 10
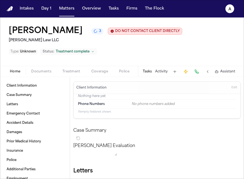
click at [69, 12] on button "Matters" at bounding box center [67, 9] width 20 height 10
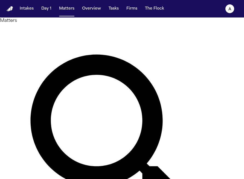
drag, startPoint x: 90, startPoint y: 35, endPoint x: 36, endPoint y: 34, distance: 54.5
click at [36, 34] on div "Matters ***** Overview Add Matter" at bounding box center [122, 150] width 244 height 264
type input "*******"
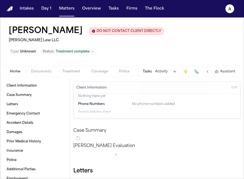
click at [145, 72] on button "Tasks" at bounding box center [147, 72] width 9 height 4
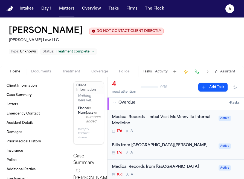
scroll to position [1, 0]
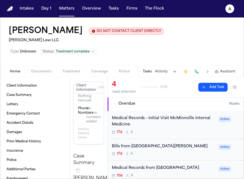
click at [175, 70] on button at bounding box center [175, 72] width 8 height 8
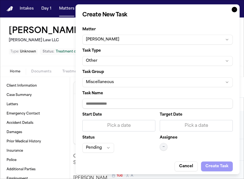
click at [129, 106] on input "Task Name" at bounding box center [157, 104] width 151 height 10
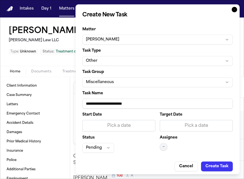
type input "**********"
click at [191, 127] on div "Pick a date" at bounding box center [196, 126] width 66 height 7
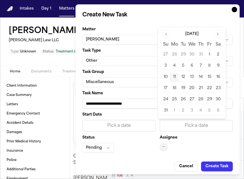
click at [177, 77] on button "11" at bounding box center [174, 77] width 9 height 9
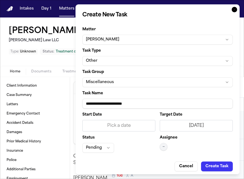
click at [137, 124] on div "Pick a date" at bounding box center [119, 126] width 66 height 7
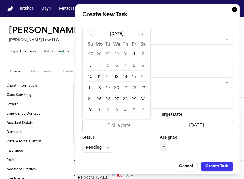
click at [98, 78] on button "11" at bounding box center [99, 77] width 9 height 9
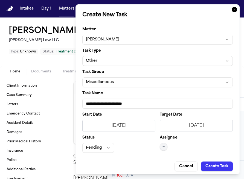
click at [110, 148] on button "Pending" at bounding box center [98, 148] width 32 height 10
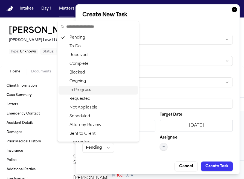
click at [106, 91] on div "In Progress" at bounding box center [98, 90] width 79 height 9
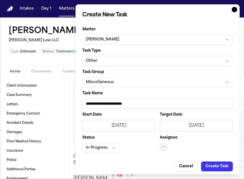
click at [163, 148] on button "—" at bounding box center [164, 147] width 8 height 8
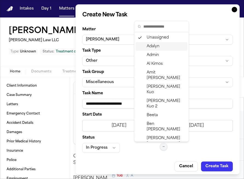
click at [174, 45] on div "Adalyn" at bounding box center [162, 46] width 52 height 9
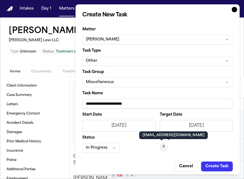
scroll to position [4, 0]
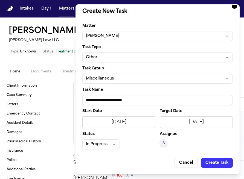
click at [211, 162] on button "Create Task" at bounding box center [217, 163] width 32 height 10
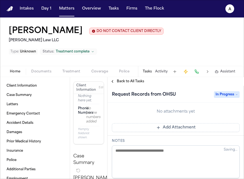
scroll to position [122, 0]
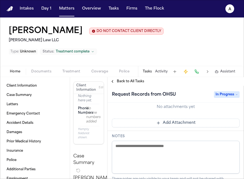
click at [170, 124] on button "Add Attachment" at bounding box center [176, 123] width 128 height 9
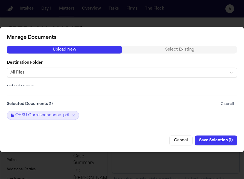
click at [221, 142] on button "Save Selection ( 1 )" at bounding box center [216, 141] width 42 height 10
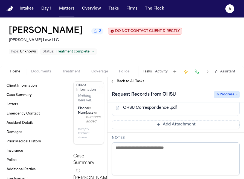
click at [152, 73] on div "Tasks Activity Assistant" at bounding box center [189, 71] width 102 height 11
click at [148, 73] on button "Tasks" at bounding box center [147, 72] width 9 height 4
click at [122, 82] on span "Back to All Tasks" at bounding box center [130, 81] width 27 height 4
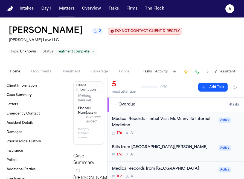
click at [171, 130] on div "Medical Records - Initial Visit McMinnville Internal Medicine 17d A" at bounding box center [163, 125] width 103 height 19
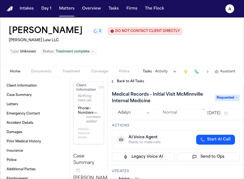
scroll to position [6, 0]
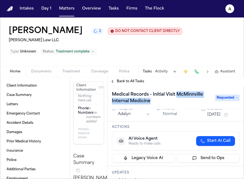
drag, startPoint x: 172, startPoint y: 100, endPoint x: 177, endPoint y: 96, distance: 6.0
click at [177, 96] on h1 "Medical Records - Initial Visit McMinnville Internal Medicine" at bounding box center [161, 97] width 102 height 15
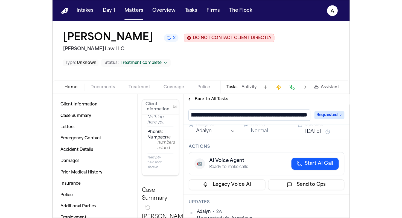
scroll to position [0, 37]
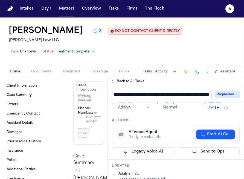
drag, startPoint x: 209, startPoint y: 96, endPoint x: 142, endPoint y: 96, distance: 67.6
click at [140, 96] on input "**********" at bounding box center [162, 94] width 100 height 9
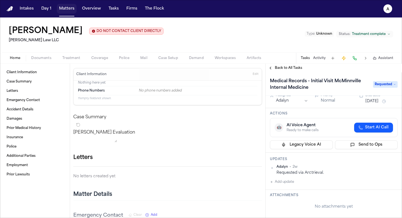
click at [71, 10] on button "Matters" at bounding box center [67, 9] width 20 height 10
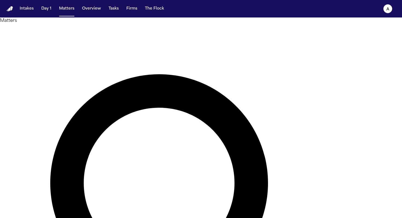
drag, startPoint x: 194, startPoint y: 32, endPoint x: 128, endPoint y: 31, distance: 65.7
type input "*****"
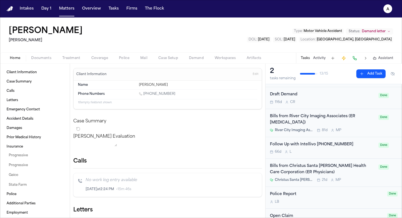
scroll to position [59, 0]
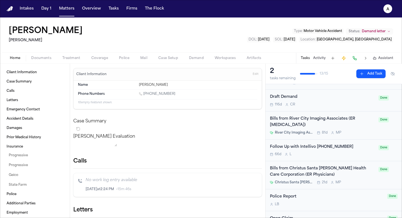
click at [362, 172] on div "Bills from Christus Santa Rosa Health Care Corporation (ER Physicians)" at bounding box center [322, 172] width 105 height 13
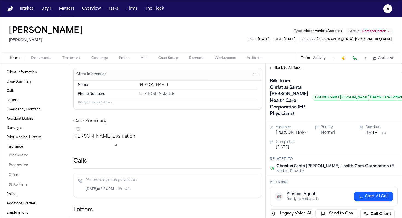
click at [296, 69] on span "Back to All Tasks" at bounding box center [288, 68] width 27 height 4
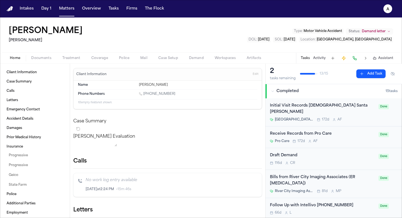
click at [357, 118] on div "Christus Santa Rosa Hospital 172d A F" at bounding box center [322, 120] width 105 height 4
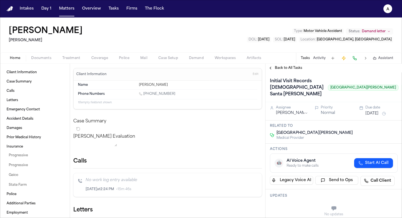
click at [279, 68] on span "Back to All Tasks" at bounding box center [288, 68] width 27 height 4
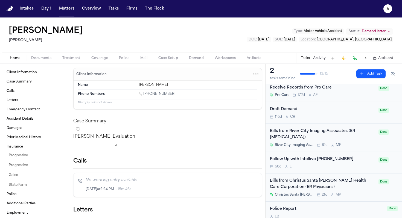
scroll to position [48, 0]
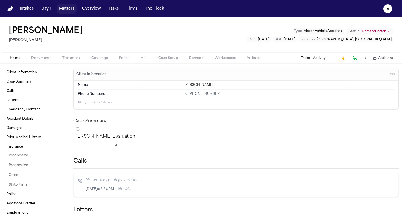
click at [70, 13] on button "Matters" at bounding box center [67, 9] width 20 height 10
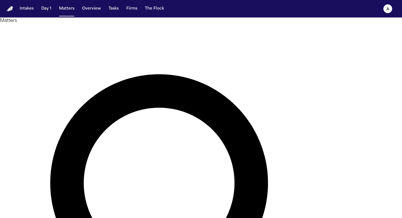
drag, startPoint x: 186, startPoint y: 28, endPoint x: 143, endPoint y: 22, distance: 44.0
type input "*******"
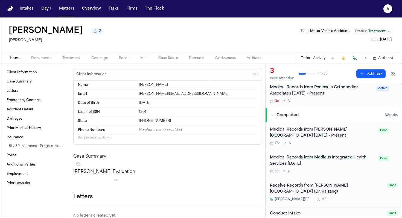
scroll to position [77, 0]
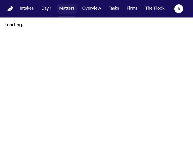
click at [67, 10] on button "Matters" at bounding box center [67, 9] width 20 height 10
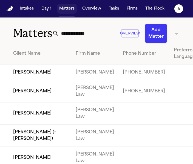
click at [72, 13] on button "Matters" at bounding box center [67, 9] width 20 height 10
click at [82, 36] on input "text" at bounding box center [87, 33] width 56 height 12
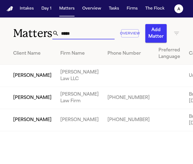
type input "*****"
click at [26, 87] on td "[PERSON_NAME]" at bounding box center [28, 76] width 56 height 22
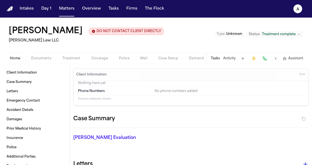
click at [155, 44] on div "[PERSON_NAME] DO NOT CONTACT CLIENT DIRECTLY DO NOT CONTACT [PERSON_NAME] Law L…" at bounding box center [156, 35] width 312 height 35
click at [155, 60] on button "Tasks" at bounding box center [215, 58] width 9 height 4
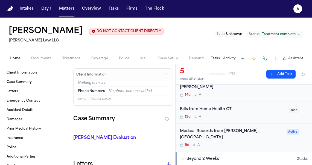
scroll to position [73, 0]
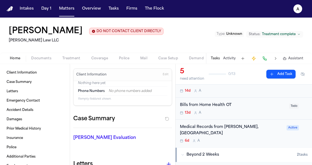
click at [155, 138] on div "6d A" at bounding box center [231, 140] width 103 height 4
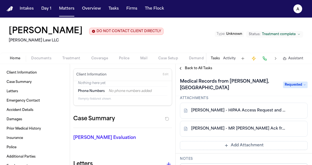
scroll to position [131, 0]
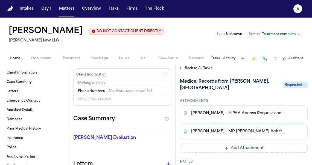
click at [155, 128] on link "[PERSON_NAME] - MR [PERSON_NAME] Ack from Providence Medical Group - [DATE]" at bounding box center [238, 130] width 94 height 5
click at [155, 110] on link "[PERSON_NAME] - HIPAA Access Request and POA - [DATE]" at bounding box center [238, 112] width 94 height 5
